Goal: Task Accomplishment & Management: Manage account settings

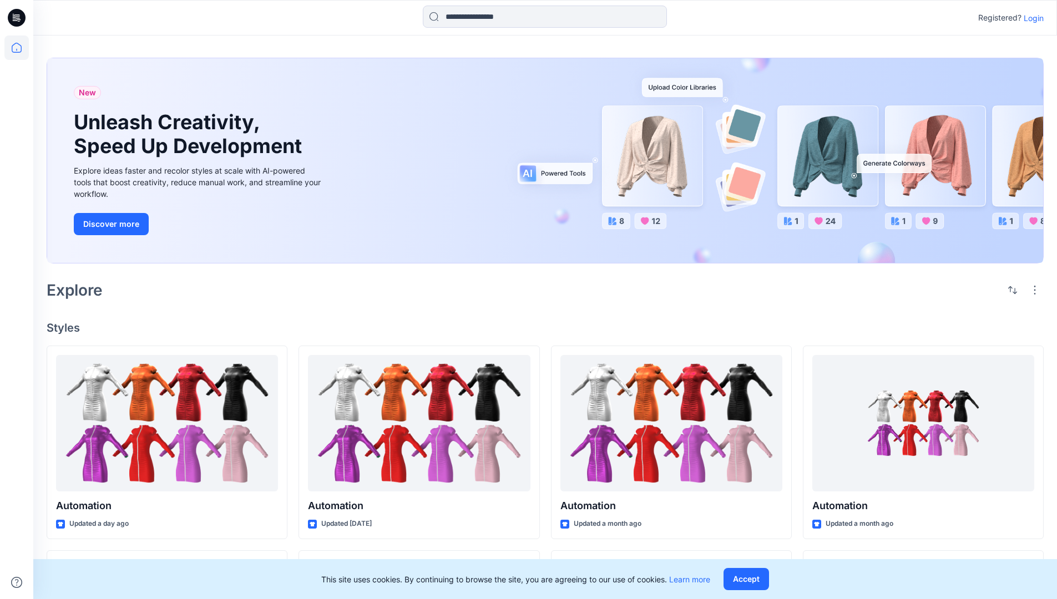
click at [1031, 18] on p "Login" at bounding box center [1034, 18] width 20 height 12
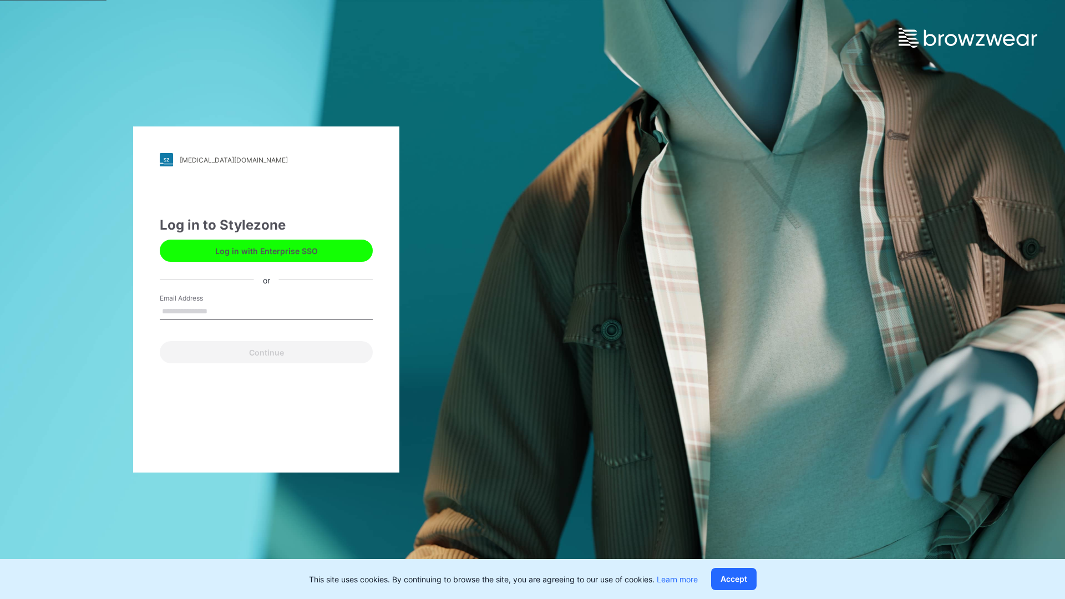
click at [219, 311] on input "Email Address" at bounding box center [266, 312] width 213 height 17
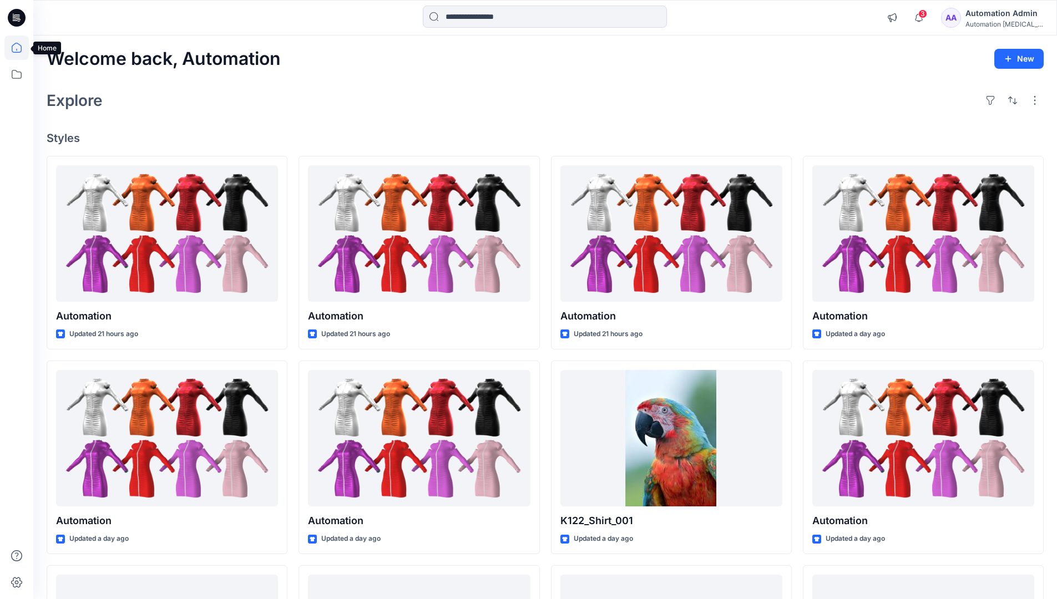
click at [21, 48] on icon at bounding box center [17, 48] width 10 height 10
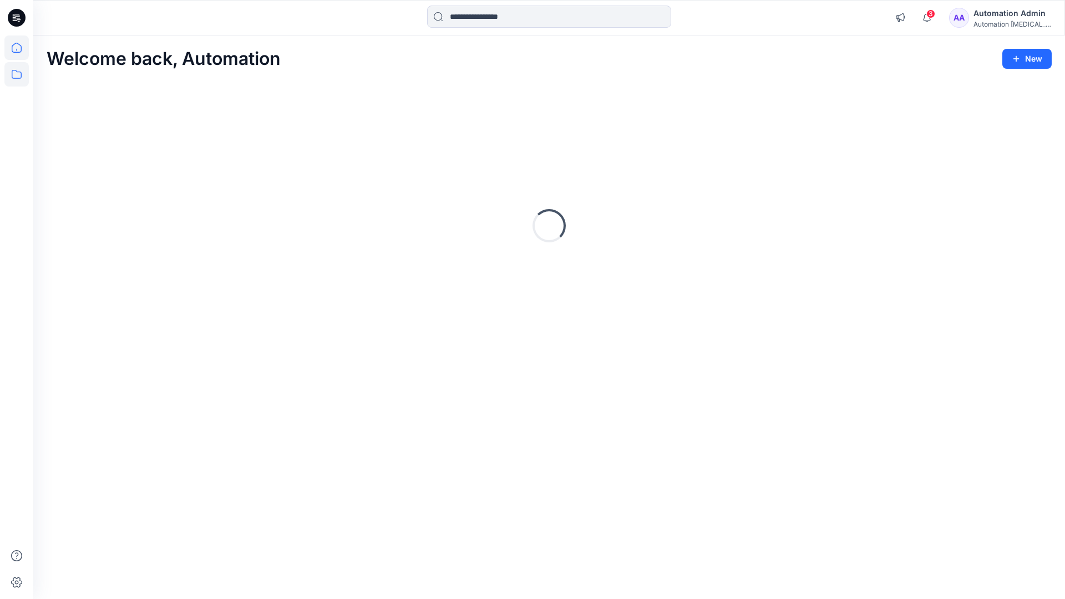
click at [20, 73] on icon at bounding box center [16, 74] width 24 height 24
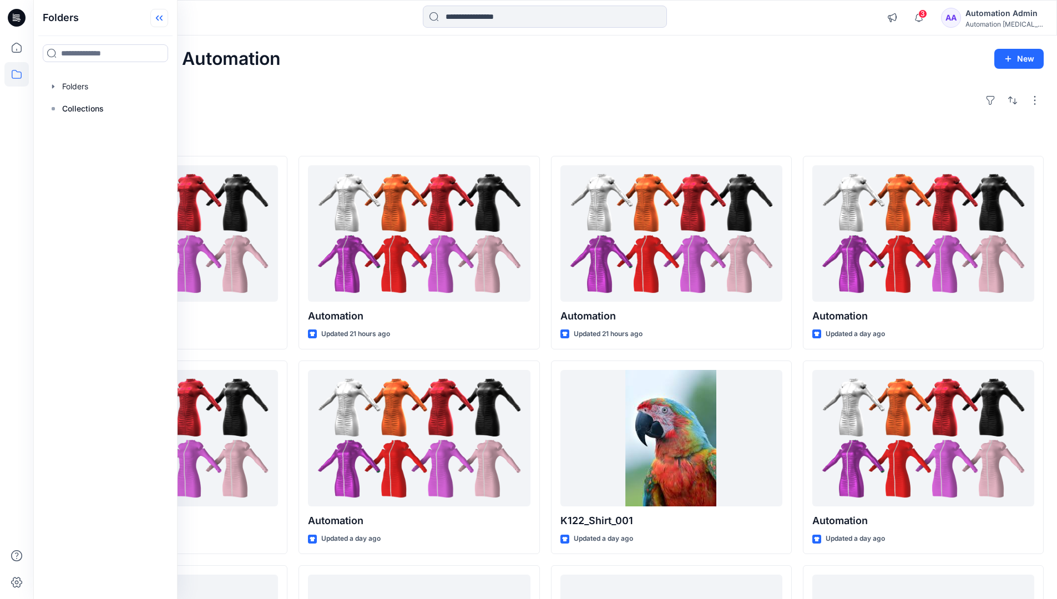
click at [161, 20] on icon at bounding box center [159, 18] width 18 height 18
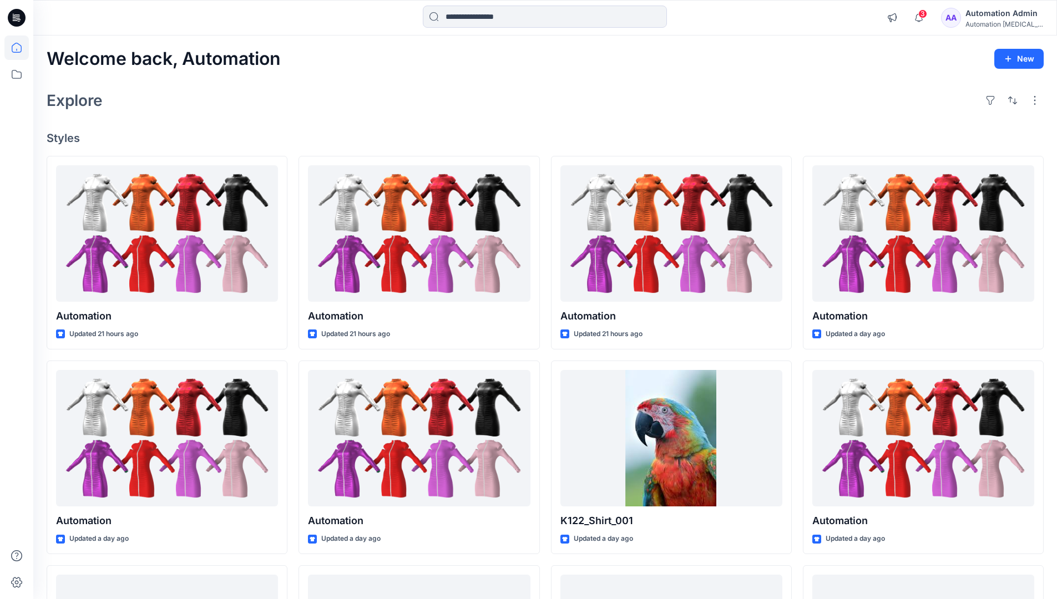
click at [1002, 18] on div "Automation Admin" at bounding box center [1005, 13] width 78 height 13
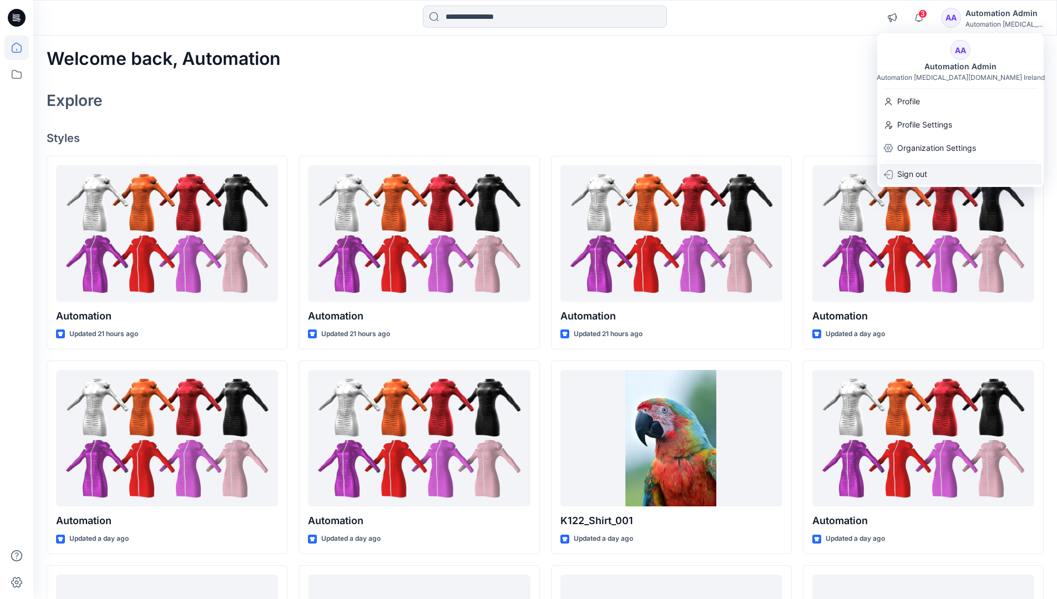
click at [906, 175] on p "Sign out" at bounding box center [912, 174] width 30 height 21
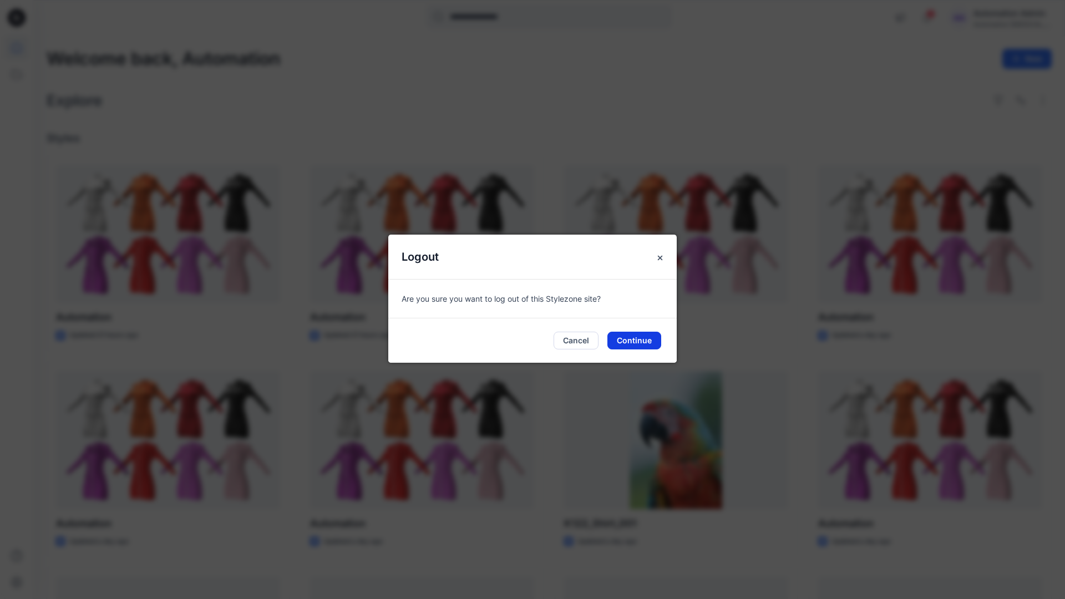
click at [615, 342] on button "Continue" at bounding box center [635, 341] width 54 height 18
